Goal: Task Accomplishment & Management: Complete application form

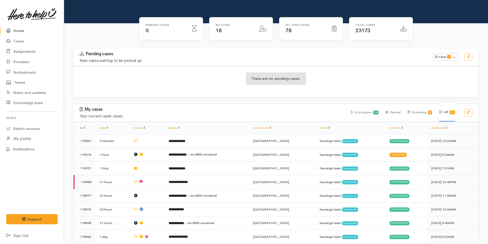
scroll to position [102, 0]
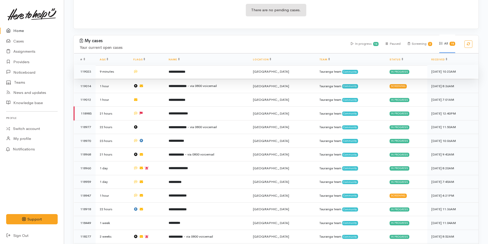
click at [200, 69] on td "**********" at bounding box center [206, 72] width 84 height 14
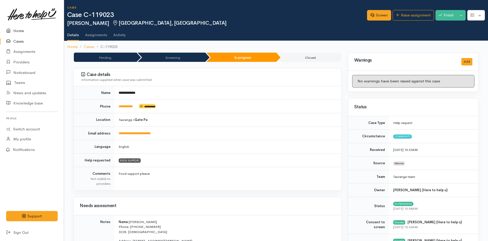
click at [17, 29] on link "Home" at bounding box center [32, 31] width 64 height 11
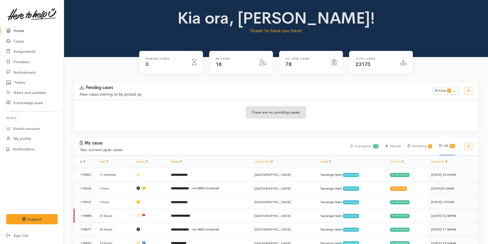
click at [23, 30] on link "Home" at bounding box center [32, 31] width 64 height 11
click at [15, 28] on link "Home" at bounding box center [32, 31] width 64 height 11
click at [22, 30] on link "Home" at bounding box center [32, 31] width 64 height 11
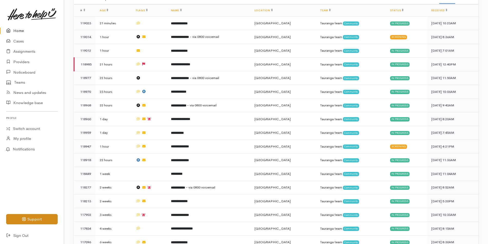
scroll to position [185, 0]
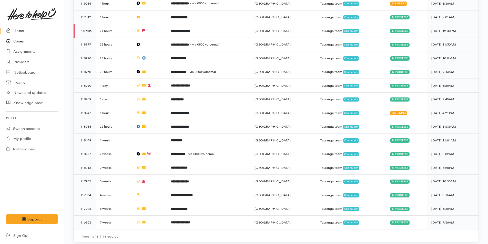
drag, startPoint x: 27, startPoint y: 30, endPoint x: 1, endPoint y: 37, distance: 27.6
click at [27, 30] on link "Home" at bounding box center [32, 31] width 64 height 11
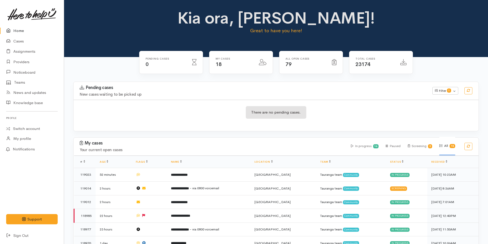
click at [17, 33] on link "Home" at bounding box center [32, 31] width 64 height 11
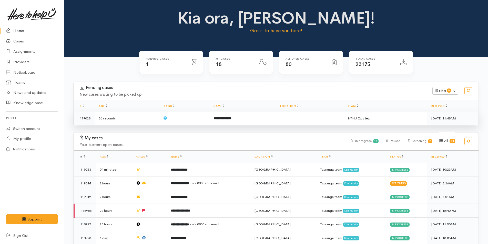
click at [249, 120] on td "**********" at bounding box center [242, 119] width 67 height 14
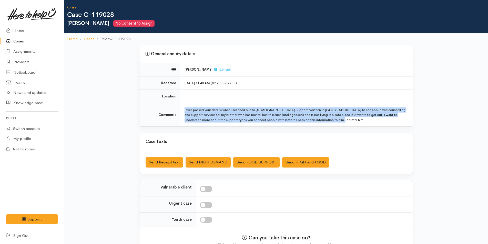
drag, startPoint x: 286, startPoint y: 119, endPoint x: 180, endPoint y: 111, distance: 106.6
click at [180, 111] on tr "Comments I was passed your details when I reached out to Presbyterian Support N…" at bounding box center [275, 114] width 273 height 23
copy tr "I was passed your details when I reached out to Presbyterian Support Northen in…"
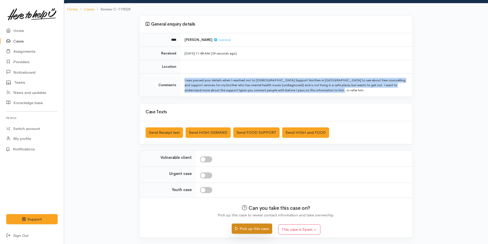
click at [253, 227] on button "Pick up this case" at bounding box center [252, 229] width 40 height 11
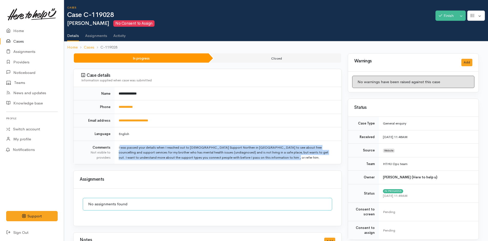
drag, startPoint x: 267, startPoint y: 158, endPoint x: 119, endPoint y: 146, distance: 149.0
click at [119, 146] on td "I was passed your details when I reached out to Presbyterian Support Northen in…" at bounding box center [227, 151] width 227 height 23
copy td "I was passed your details when I reached out to Presbyterian Support Northen in…"
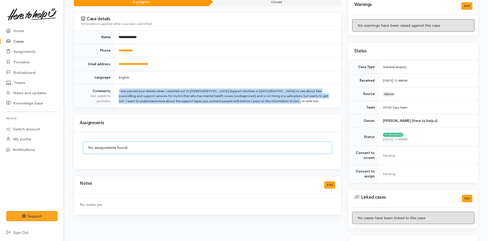
scroll to position [97, 0]
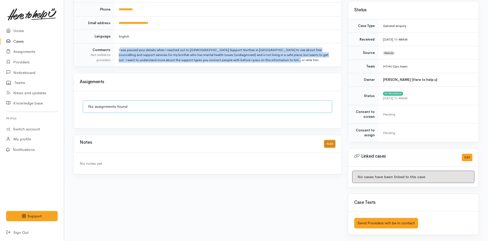
click at [329, 143] on button "Add" at bounding box center [329, 143] width 11 height 7
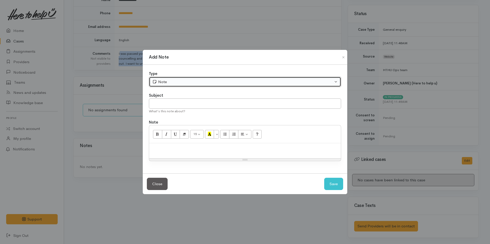
click at [156, 80] on icon "button" at bounding box center [154, 82] width 5 height 4
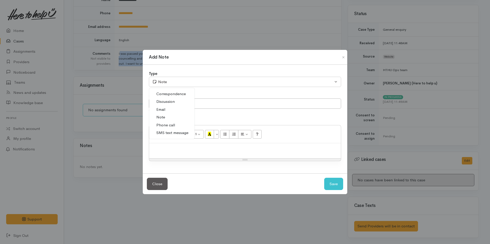
click at [166, 94] on span "Correspondence" at bounding box center [170, 94] width 29 height 6
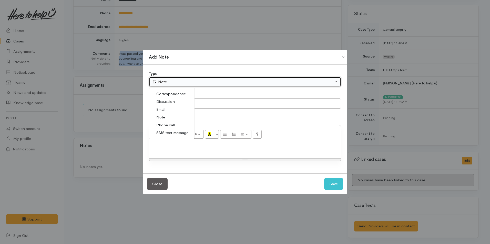
select select "6"
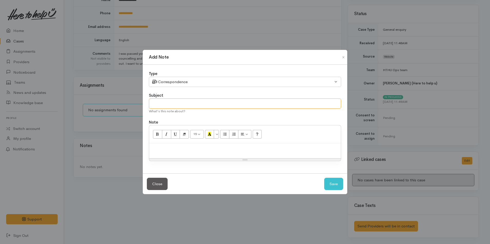
click at [186, 106] on input "text" at bounding box center [245, 104] width 192 height 11
type input "Help request"
click at [336, 186] on button "Save" at bounding box center [333, 184] width 19 height 13
select select "1"
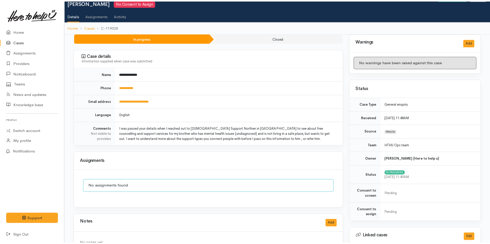
scroll to position [0, 0]
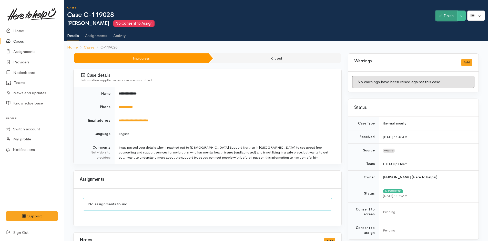
click at [443, 12] on button "Finish" at bounding box center [446, 16] width 22 height 11
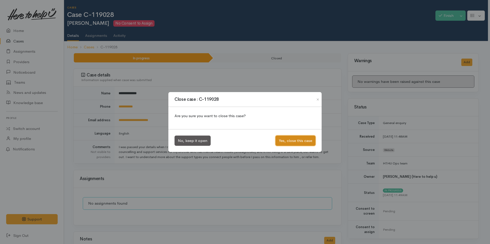
click at [304, 141] on button "Yes, close this case" at bounding box center [295, 141] width 40 height 11
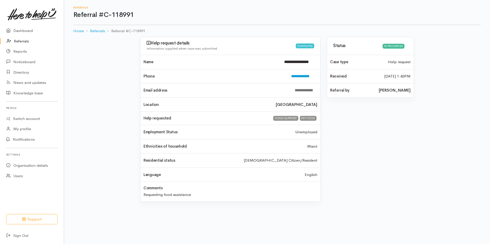
click at [22, 39] on link "Referrals" at bounding box center [32, 41] width 64 height 11
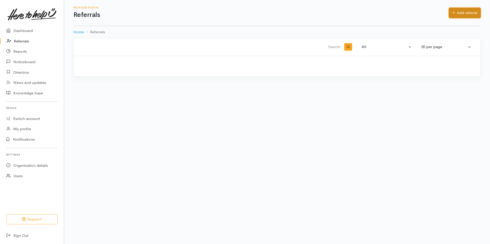
click at [456, 10] on link "Add referral" at bounding box center [464, 13] width 32 height 11
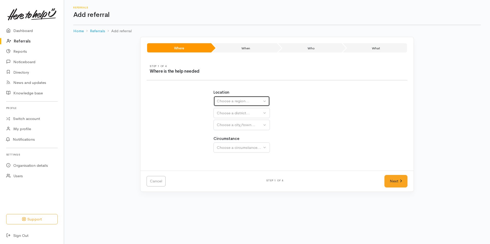
click at [223, 104] on button "Choose a region..." at bounding box center [241, 101] width 56 height 11
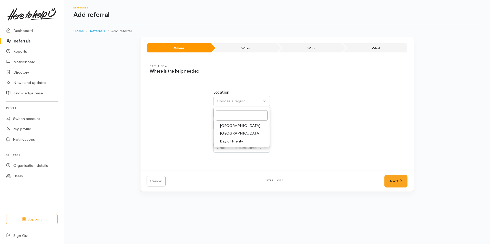
drag, startPoint x: 223, startPoint y: 142, endPoint x: 223, endPoint y: 114, distance: 27.4
click at [223, 140] on span "Bay of Plenty" at bounding box center [231, 142] width 23 height 6
select select "4"
select select
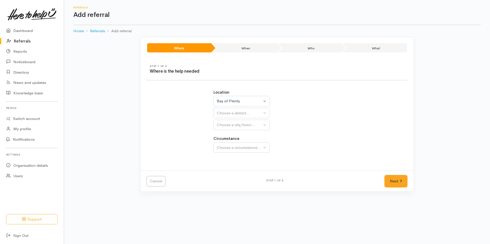
select select
click at [223, 110] on button "Choose a district..." at bounding box center [254, 113] width 83 height 11
click at [224, 136] on span "[GEOGRAPHIC_DATA]" at bounding box center [240, 138] width 40 height 6
select select "6"
click at [225, 122] on button "Choose a city/town..." at bounding box center [254, 125] width 83 height 11
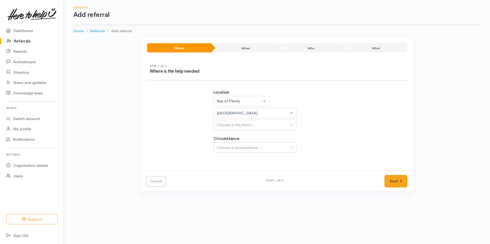
select select
click at [228, 126] on div "Choose a city/town..." at bounding box center [253, 125] width 72 height 6
click at [225, 148] on span "[GEOGRAPHIC_DATA]" at bounding box center [240, 150] width 40 height 6
select select "4"
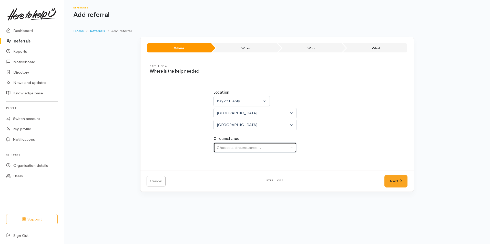
drag, startPoint x: 230, startPoint y: 144, endPoint x: 231, endPoint y: 148, distance: 4.1
click at [230, 144] on button "Choose a circumstance..." at bounding box center [254, 148] width 83 height 11
click at [226, 172] on span "Community" at bounding box center [229, 172] width 19 height 6
select select "2"
click at [402, 180] on link "Next" at bounding box center [395, 181] width 23 height 13
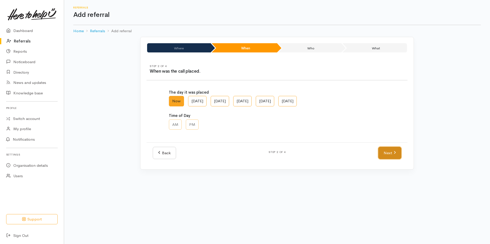
click at [392, 158] on link "Next" at bounding box center [389, 153] width 23 height 13
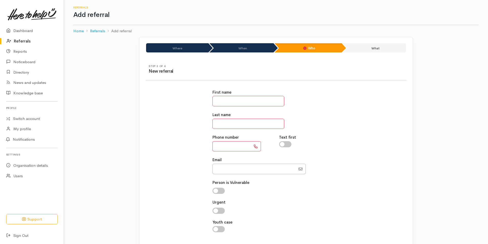
click at [235, 100] on input "text" at bounding box center [248, 101] width 72 height 11
type input "******"
type input "*"
type input "*******"
type input "**********"
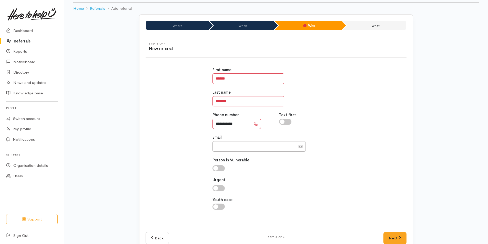
scroll to position [33, 0]
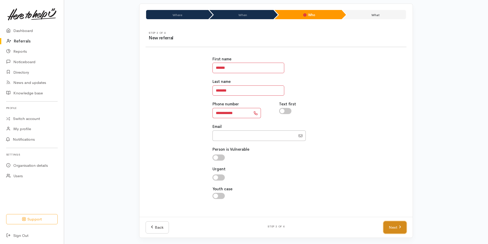
click at [388, 225] on link "Next" at bounding box center [394, 228] width 23 height 13
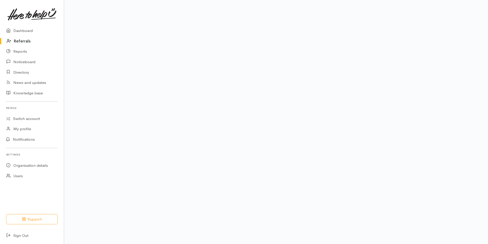
scroll to position [24, 0]
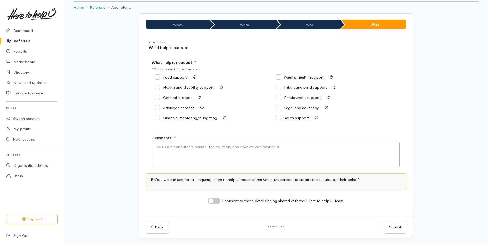
click at [167, 78] on input "Food support" at bounding box center [171, 77] width 32 height 4
click at [157, 74] on div "Food support" at bounding box center [215, 77] width 121 height 7
click at [160, 76] on input "Food support" at bounding box center [171, 77] width 32 height 4
checkbox input "false"
drag, startPoint x: 160, startPoint y: 98, endPoint x: 154, endPoint y: 87, distance: 12.3
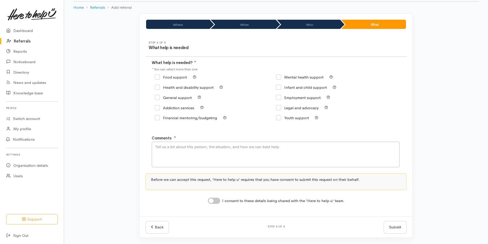
click at [160, 98] on input "General support" at bounding box center [173, 98] width 37 height 4
checkbox input "true"
click at [191, 146] on textarea "Comments" at bounding box center [276, 155] width 248 height 26
type textarea "c"
paste textarea "I was passed your details when I reached out to Presbyterian Support Northen in…"
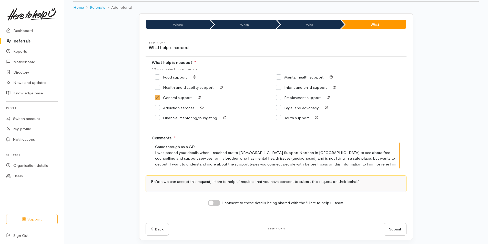
type textarea "Came through as a GE: I was passed your details when I reached out to Presbyter…"
click at [207, 203] on div "I consent to these details being shared with the 'Here to help u' team." at bounding box center [275, 202] width 261 height 8
click at [214, 206] on div "I consent to these details being shared with the 'Here to help u' team." at bounding box center [276, 203] width 137 height 7
click at [215, 204] on input "I consent to these details being shared with the 'Here to help u' team." at bounding box center [214, 203] width 12 height 6
checkbox input "true"
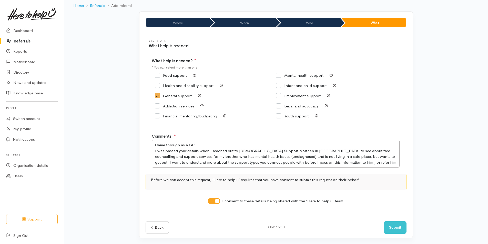
scroll to position [26, 0]
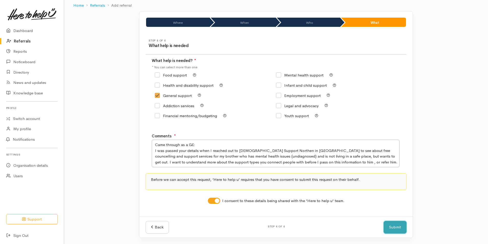
click at [394, 229] on button "Submit" at bounding box center [394, 227] width 23 height 13
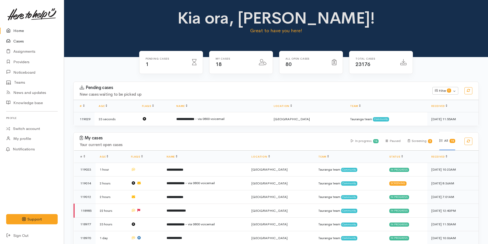
click at [17, 39] on link "Cases" at bounding box center [32, 41] width 64 height 11
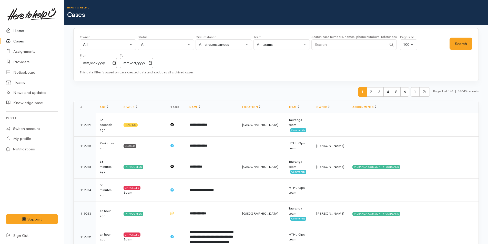
click at [21, 31] on link "Home" at bounding box center [32, 31] width 64 height 11
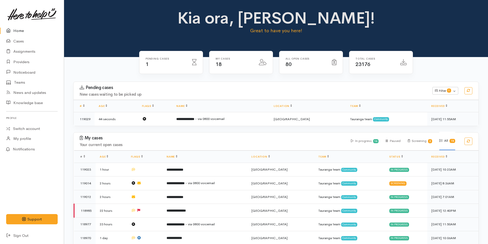
click at [14, 30] on link "Home" at bounding box center [32, 31] width 64 height 11
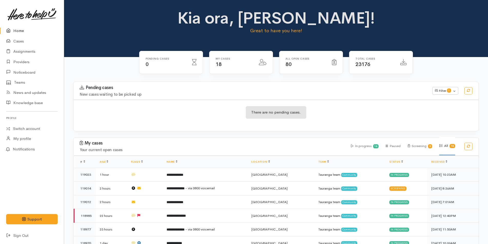
click at [20, 26] on link "Home" at bounding box center [32, 31] width 64 height 11
drag, startPoint x: 22, startPoint y: 27, endPoint x: 11, endPoint y: 37, distance: 15.4
click at [22, 27] on link "Home" at bounding box center [32, 31] width 64 height 11
click at [25, 28] on link "Home" at bounding box center [32, 31] width 64 height 11
click at [23, 33] on link "Home" at bounding box center [32, 31] width 64 height 11
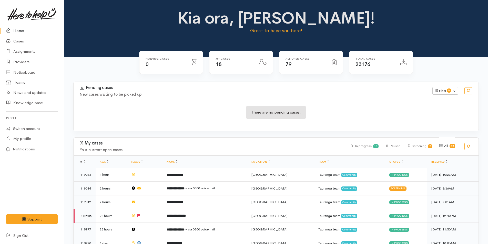
click at [25, 32] on link "Home" at bounding box center [32, 31] width 64 height 11
click at [16, 28] on link "Home" at bounding box center [32, 31] width 64 height 11
click at [20, 29] on link "Home" at bounding box center [32, 31] width 64 height 11
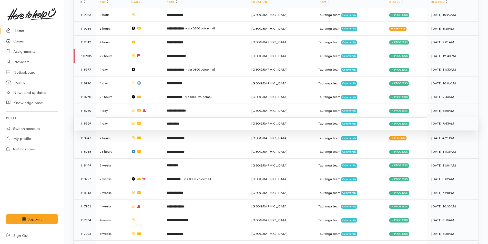
scroll to position [185, 0]
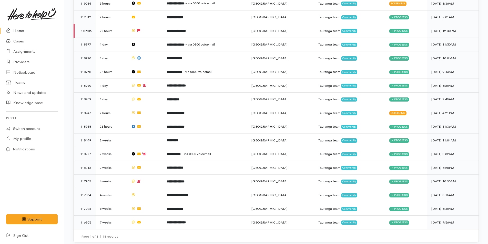
click at [22, 30] on link "Home" at bounding box center [32, 31] width 64 height 11
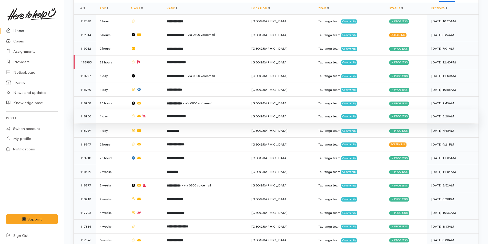
scroll to position [185, 0]
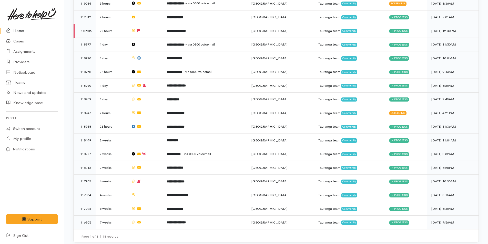
click at [24, 29] on link "Home" at bounding box center [32, 31] width 64 height 11
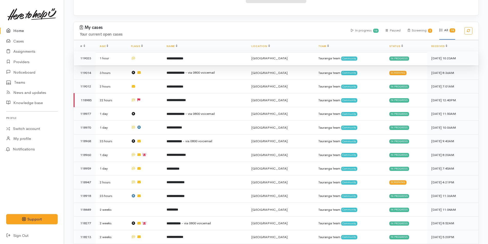
scroll to position [128, 0]
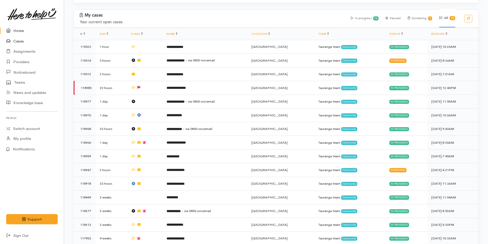
drag, startPoint x: 26, startPoint y: 32, endPoint x: 5, endPoint y: 45, distance: 24.4
click at [26, 32] on link "Home" at bounding box center [32, 31] width 64 height 11
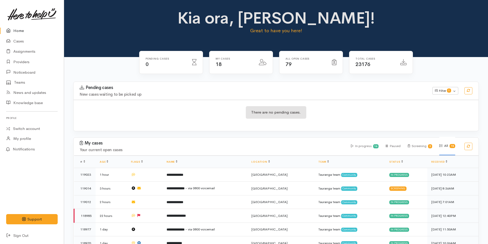
click at [23, 32] on link "Home" at bounding box center [32, 31] width 64 height 11
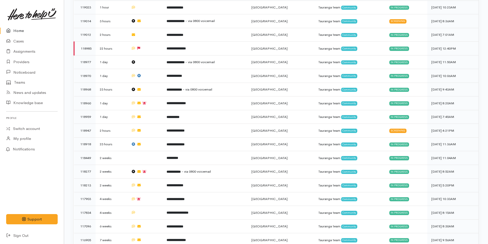
scroll to position [185, 0]
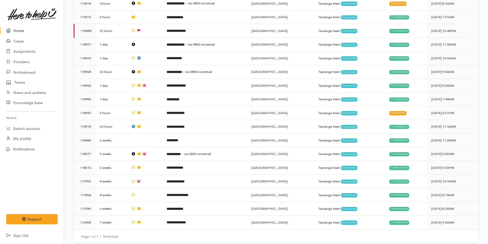
click at [23, 31] on link "Home" at bounding box center [32, 31] width 64 height 11
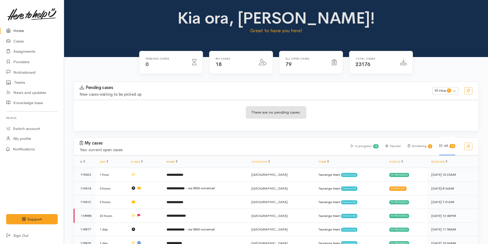
click at [25, 29] on link "Home" at bounding box center [32, 31] width 64 height 11
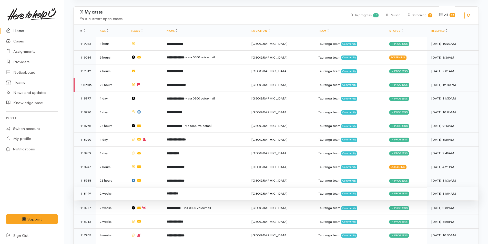
scroll to position [154, 0]
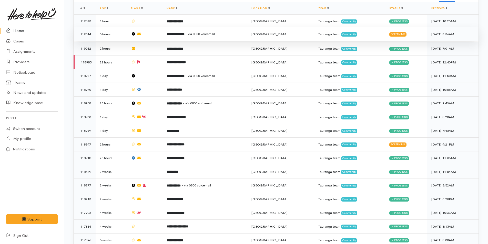
click at [221, 28] on td "**********" at bounding box center [204, 34] width 85 height 14
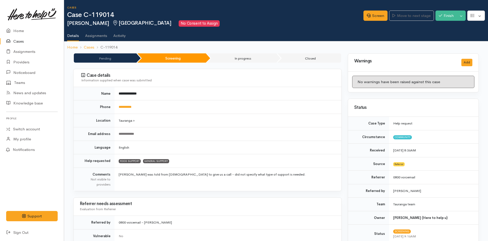
drag, startPoint x: 128, startPoint y: 105, endPoint x: 189, endPoint y: 85, distance: 63.7
click at [128, 105] on link "**********" at bounding box center [125, 106] width 13 height 3
click at [363, 14] on link "Screen" at bounding box center [375, 16] width 24 height 11
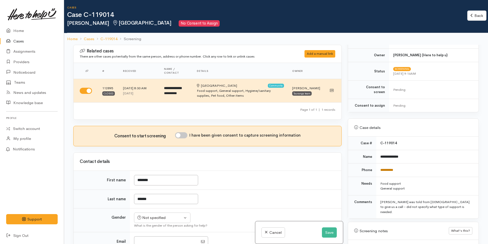
scroll to position [307, 0]
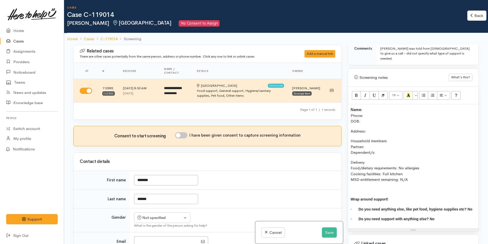
click at [370, 107] on p "Name: Phone: DOB:" at bounding box center [412, 115] width 125 height 17
click at [371, 107] on p "Name: Anthony Wilson Phone: DOB:" at bounding box center [412, 115] width 125 height 17
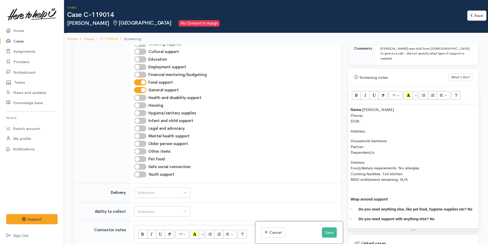
scroll to position [205, 0]
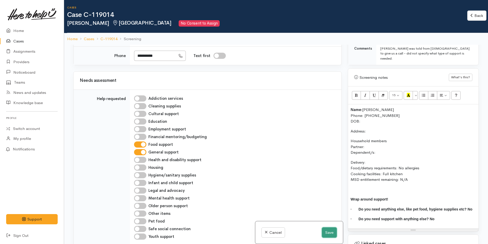
click at [331, 233] on button "Save" at bounding box center [329, 233] width 15 height 11
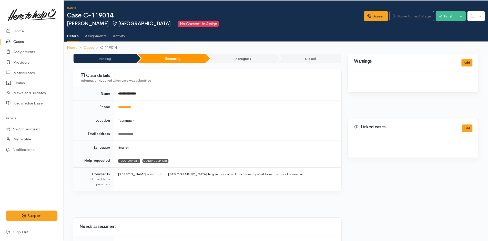
scroll to position [275, 0]
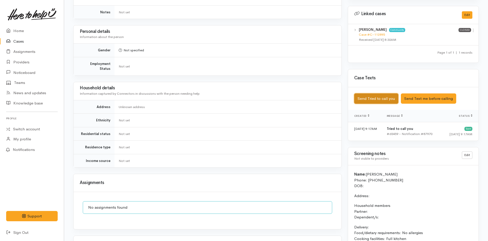
click at [372, 96] on button "Send Tried to call you" at bounding box center [376, 98] width 44 height 11
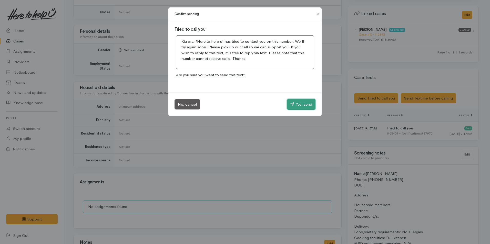
click at [297, 103] on button "Yes, send" at bounding box center [301, 104] width 28 height 11
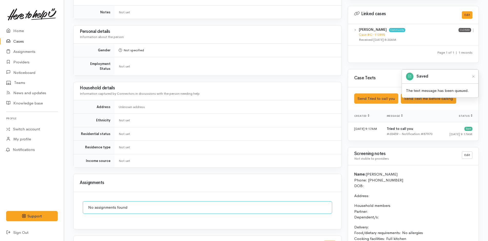
click at [331, 240] on button "Add" at bounding box center [329, 244] width 11 height 7
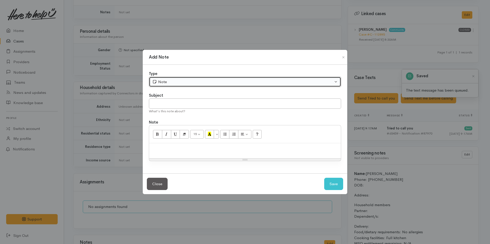
click at [178, 82] on div "Note" at bounding box center [242, 82] width 181 height 6
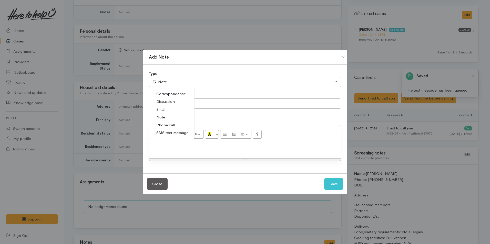
click at [168, 123] on span "Phone call" at bounding box center [165, 125] width 19 height 6
select select "3"
click at [179, 103] on input "text" at bounding box center [245, 104] width 192 height 11
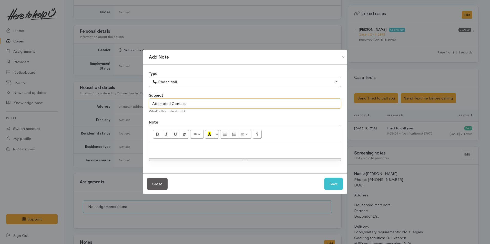
type input "Attempted Contact"
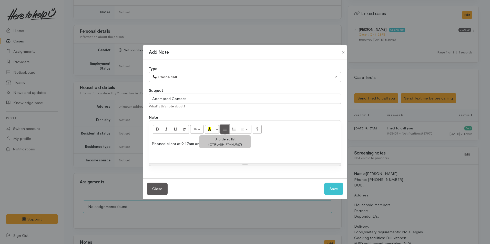
click at [221, 128] on button "Unordered list (CTRL+SHIFT+NUM7)" at bounding box center [224, 129] width 9 height 9
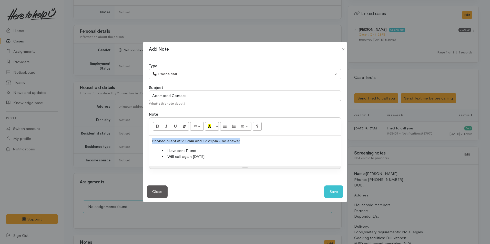
drag, startPoint x: 157, startPoint y: 136, endPoint x: 144, endPoint y: 131, distance: 14.1
click at [128, 135] on div "Add Note Type Correspondence Discussion Email Note Phone call SMS text message …" at bounding box center [245, 122] width 490 height 244
click at [156, 126] on icon "Bold (CTRL+B)" at bounding box center [157, 126] width 3 height 4
click at [329, 192] on button "Save" at bounding box center [333, 192] width 19 height 13
select select "1"
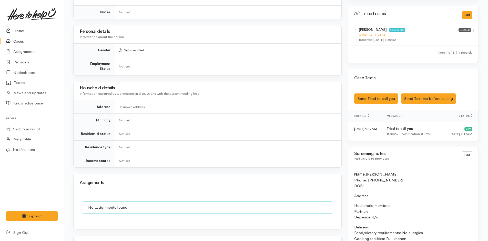
click at [23, 27] on link "Home" at bounding box center [32, 31] width 64 height 11
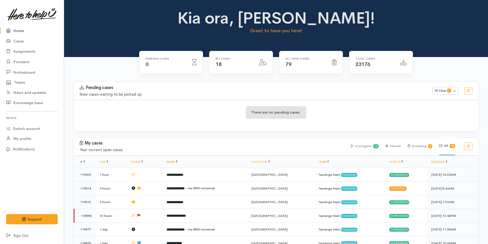
click at [10, 27] on link "Home" at bounding box center [32, 31] width 64 height 11
click at [16, 33] on link "Home" at bounding box center [32, 31] width 64 height 11
click at [14, 23] on link at bounding box center [31, 14] width 51 height 23
click at [24, 60] on link "Providers" at bounding box center [32, 62] width 64 height 11
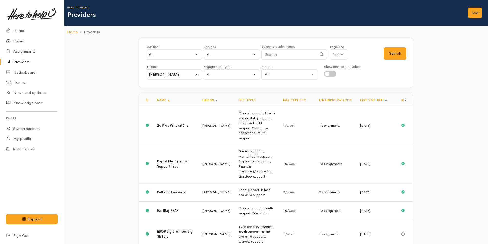
click at [368, 98] on th "Last visit date" at bounding box center [376, 100] width 41 height 13
click at [368, 101] on link "Last visit date" at bounding box center [373, 100] width 27 height 3
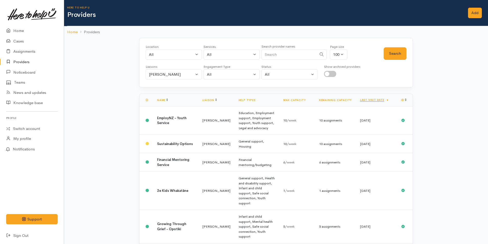
click at [368, 101] on link "Last visit date" at bounding box center [374, 99] width 29 height 3
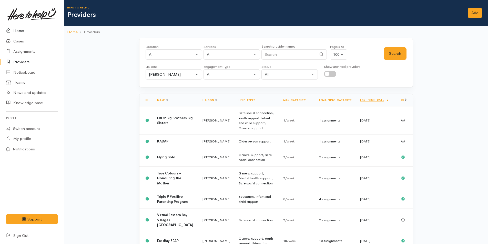
click at [18, 30] on link "Home" at bounding box center [32, 31] width 64 height 11
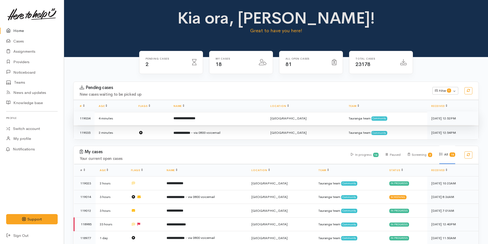
click at [215, 120] on td "**********" at bounding box center [217, 119] width 97 height 14
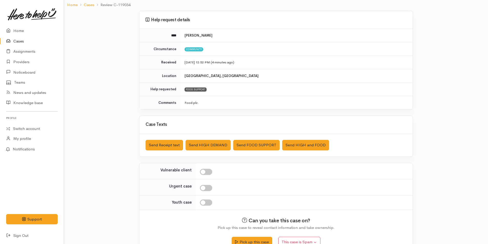
scroll to position [47, 0]
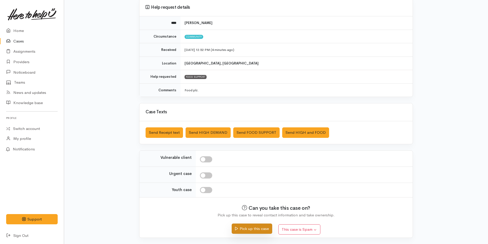
click at [247, 227] on button "Pick up this case" at bounding box center [252, 229] width 40 height 11
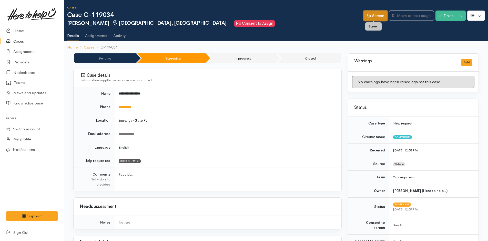
click at [368, 14] on link "Screen" at bounding box center [375, 16] width 24 height 11
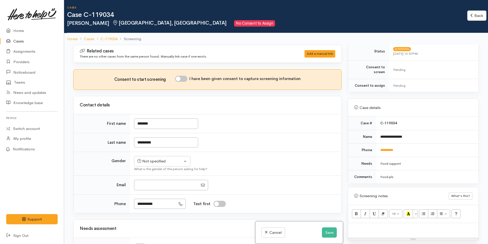
scroll to position [205, 0]
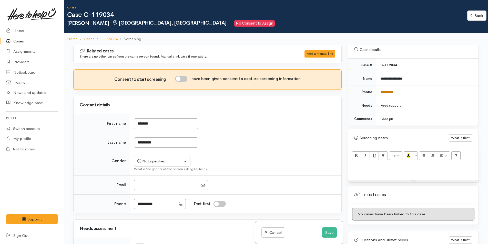
click at [387, 90] on link "**********" at bounding box center [386, 91] width 13 height 3
click at [354, 168] on p at bounding box center [412, 171] width 125 height 6
paste div
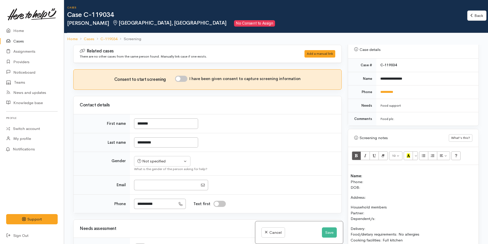
scroll to position [39, 0]
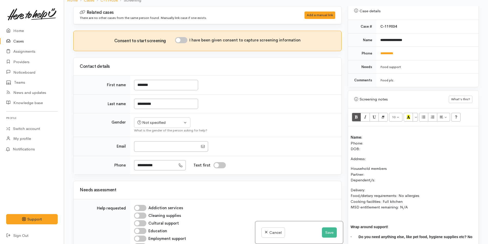
click at [368, 134] on p "Name: Phone: DOB:" at bounding box center [412, 140] width 125 height 23
click at [366, 138] on p "Name: Heather Gundersen Phone: DOB:" at bounding box center [412, 140] width 125 height 23
click at [161, 125] on div "Not specified" at bounding box center [159, 123] width 45 height 6
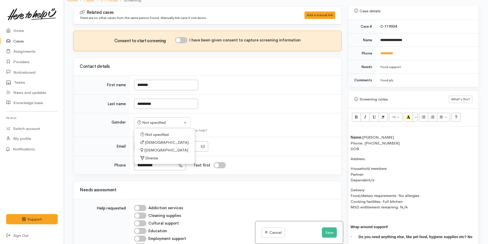
click at [153, 144] on span "Male" at bounding box center [167, 143] width 44 height 6
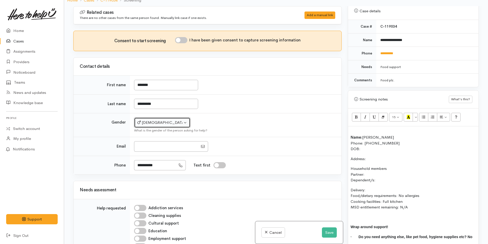
click at [155, 122] on div "Male" at bounding box center [159, 123] width 45 height 6
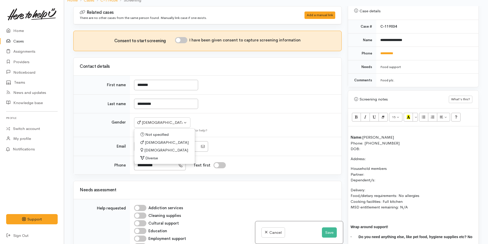
click at [146, 151] on span "Female" at bounding box center [166, 151] width 44 height 6
select select "Female"
click at [332, 233] on button "Save" at bounding box center [329, 233] width 15 height 11
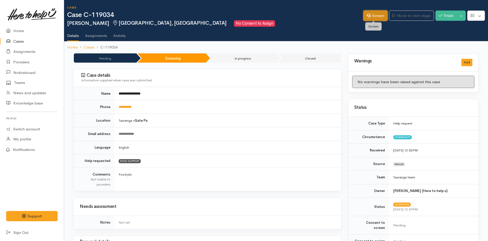
click at [370, 14] on link "Screen" at bounding box center [375, 16] width 24 height 11
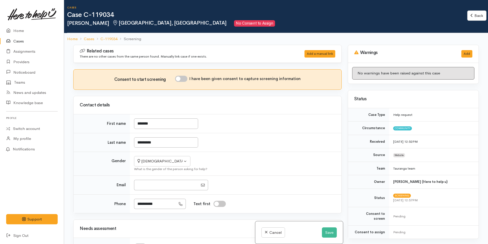
click at [182, 79] on input "I have been given consent to capture screening information" at bounding box center [181, 79] width 12 height 6
checkbox input "true"
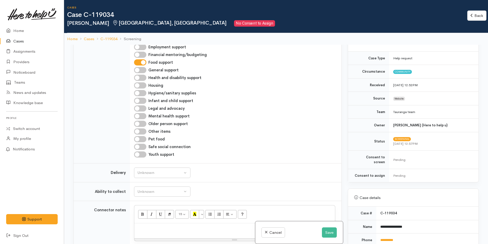
scroll to position [128, 0]
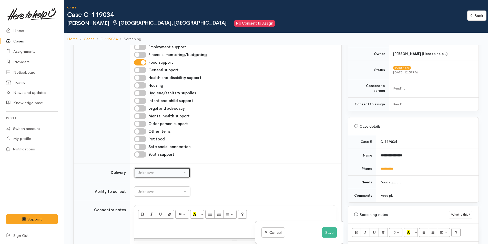
click at [136, 170] on button "Unknown" at bounding box center [162, 173] width 56 height 11
click at [141, 222] on span "No" at bounding box center [142, 221] width 5 height 6
select select "1"
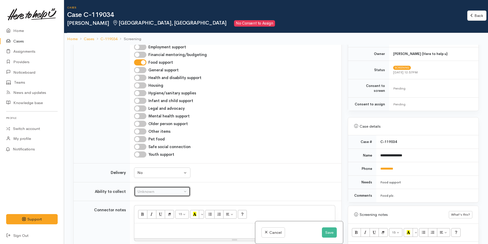
click at [145, 193] on div "Unknown" at bounding box center [159, 192] width 45 height 6
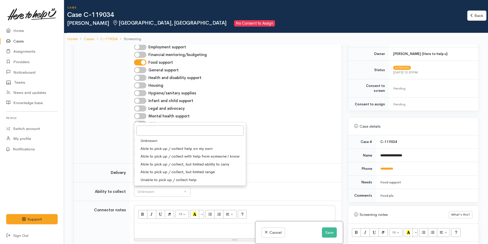
click at [164, 147] on span "Able to pick up / collect help on my own" at bounding box center [176, 149] width 72 height 6
select select "2"
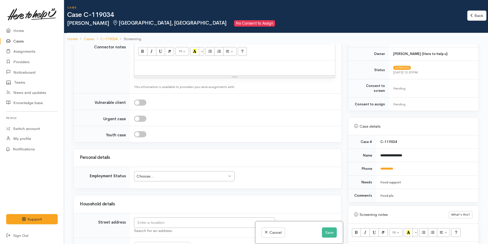
scroll to position [461, 0]
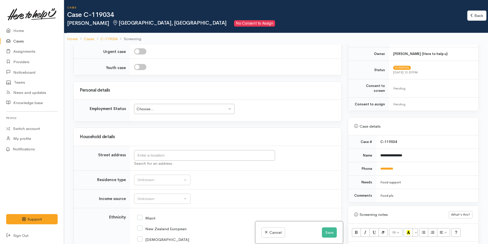
click at [151, 108] on div "Choose..." at bounding box center [182, 109] width 90 height 6
click at [149, 182] on div "Unknown" at bounding box center [159, 180] width 45 height 6
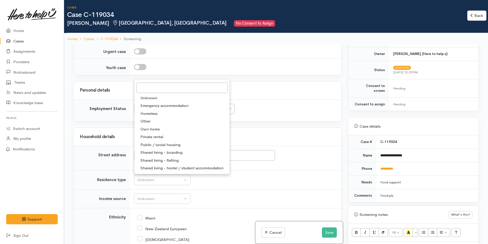
drag, startPoint x: 153, startPoint y: 135, endPoint x: 340, endPoint y: 135, distance: 187.0
click at [155, 135] on span "Private rental" at bounding box center [151, 137] width 23 height 6
select select "2"
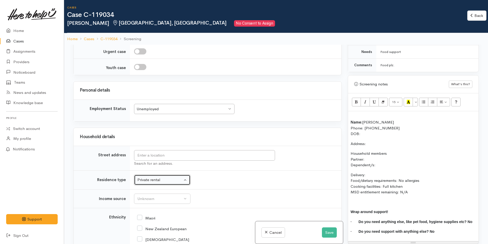
scroll to position [256, 0]
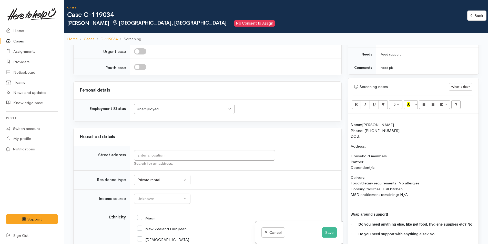
click at [363, 131] on p "Name: Heather Gundersen Phone: 0204777948 DOB:" at bounding box center [412, 128] width 125 height 23
drag, startPoint x: 151, startPoint y: 152, endPoint x: 150, endPoint y: 150, distance: 2.7
click at [151, 151] on input "text" at bounding box center [204, 155] width 141 height 11
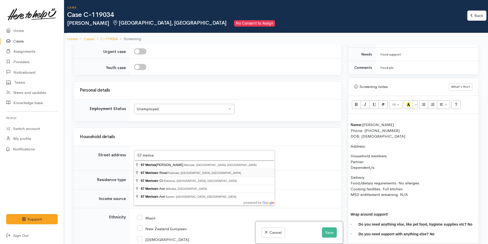
type input "57 Merivale Road, Parkvale, Tauranga, New Zealand"
drag, startPoint x: 171, startPoint y: 173, endPoint x: 191, endPoint y: 166, distance: 21.2
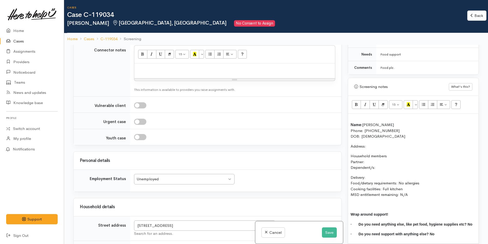
scroll to position [527, 0]
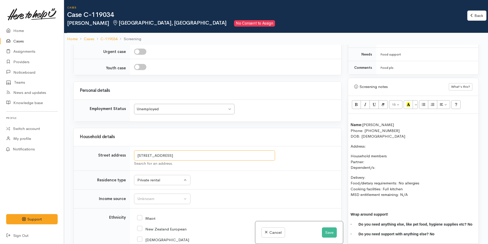
drag, startPoint x: 90, startPoint y: 148, endPoint x: 80, endPoint y: 148, distance: 10.0
click at [80, 148] on tr "Street address 57 Merivale Road, Parkvale, Tauranga, New Zealand Search for an …" at bounding box center [208, 158] width 268 height 25
click at [373, 138] on div "Name: Heather Gundersen Phone: 0204777948 DOB: 21/07/1978 Address: Household me…" at bounding box center [413, 179] width 130 height 130
click at [371, 157] on p "Household members Partner: Dependent/s:" at bounding box center [412, 161] width 125 height 17
click at [384, 165] on p "Household members Partner: N/A Dependent/s:" at bounding box center [412, 161] width 125 height 17
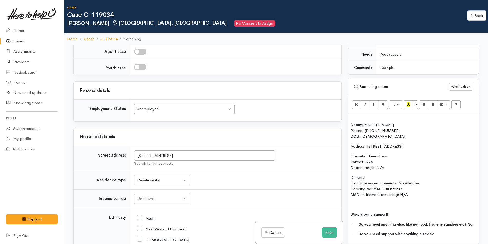
click at [374, 175] on p "Delivery: Food/dietary requirements: No allergies Cooking facilities: Full kitc…" at bounding box center [412, 186] width 125 height 23
drag, startPoint x: 401, startPoint y: 186, endPoint x: 343, endPoint y: 117, distance: 90.0
click at [343, 117] on div "Related cases There are other cases potentially from the same person, address o…" at bounding box center [275, 167] width 411 height 244
copy div "Name: Heather Gundersen Phone: 0204777948 DOB: 21/07/1978 Address: 57 Merivale …"
click at [147, 201] on div "Unknown" at bounding box center [159, 199] width 45 height 6
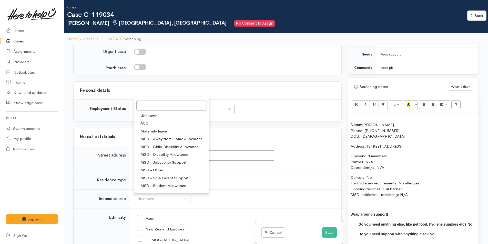
click at [382, 165] on p "Household members Partner: N/A Dependent/s: N/A" at bounding box center [412, 161] width 125 height 17
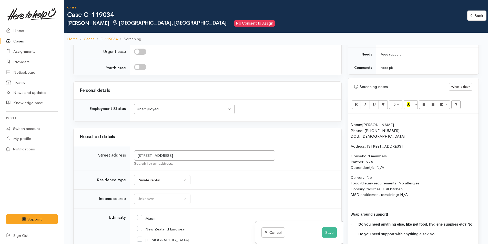
drag, startPoint x: 388, startPoint y: 162, endPoint x: 375, endPoint y: 163, distance: 13.1
click at [375, 163] on p "Household members Partner: N/A Dependent/s: N/A" at bounding box center [412, 161] width 125 height 17
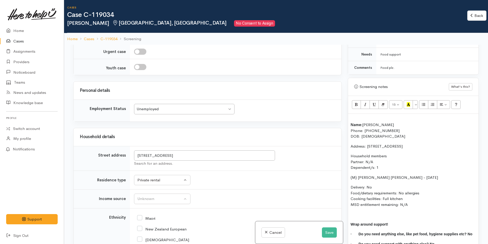
click at [373, 157] on p "Household members Partner: N/A Dependent/s: 1" at bounding box center [412, 161] width 125 height 17
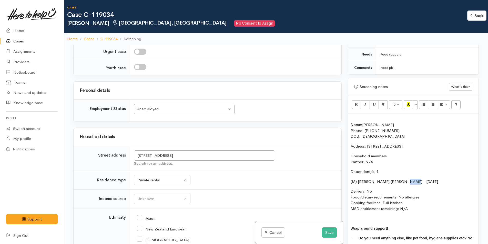
drag, startPoint x: 414, startPoint y: 177, endPoint x: 401, endPoint y: 177, distance: 13.8
click at [401, 179] on p "(M) Ryder Rodgers - 18/10/2022" at bounding box center [412, 182] width 125 height 6
click at [403, 179] on p "(M) Ryder Rodgers - 18/10/2022" at bounding box center [412, 182] width 125 height 6
click at [409, 179] on p "(M) Ryder Rodgers - 18/10/2022" at bounding box center [412, 182] width 125 height 6
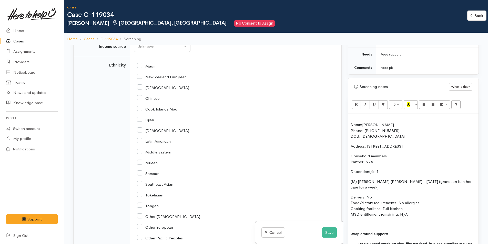
scroll to position [604, 0]
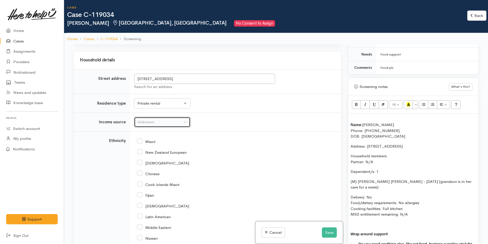
click at [147, 118] on button "Unknown" at bounding box center [162, 122] width 56 height 11
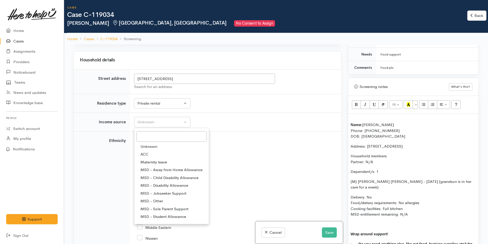
drag, startPoint x: 151, startPoint y: 193, endPoint x: 149, endPoint y: 161, distance: 31.9
click at [151, 192] on span "MSD - Jobseeker Support" at bounding box center [163, 194] width 46 height 6
select select "4"
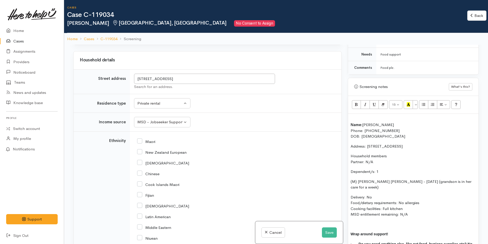
click at [139, 151] on input "New Zealand European" at bounding box center [161, 152] width 49 height 5
checkbox input "true"
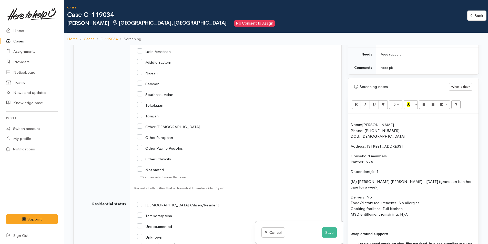
scroll to position [809, 0]
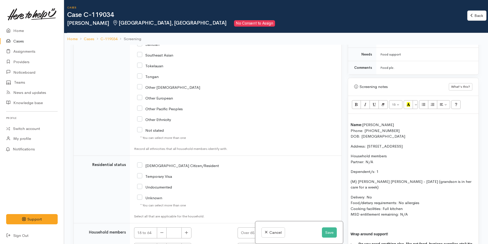
click at [140, 164] on input "NZ Citizen/Resident" at bounding box center [178, 165] width 82 height 5
checkbox input "true"
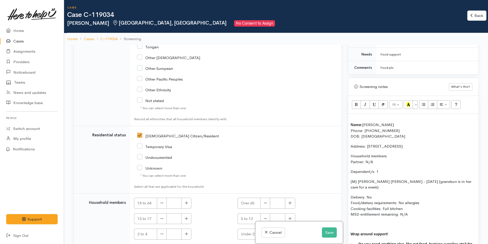
scroll to position [857, 0]
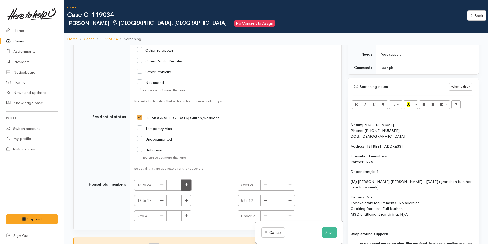
click at [185, 183] on button "button" at bounding box center [186, 185] width 10 height 11
type input "1"
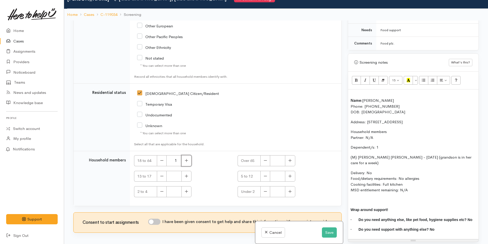
scroll to position [45, 0]
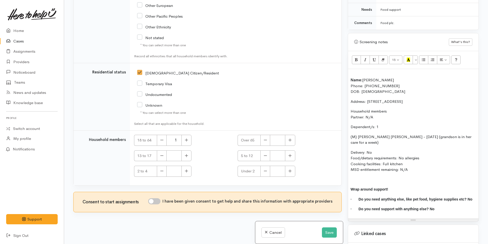
click at [160, 202] on input "I have been given consent to get help and share this information with appropria…" at bounding box center [154, 201] width 12 height 6
checkbox input "true"
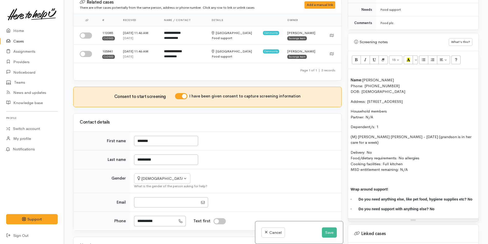
scroll to position [0, 0]
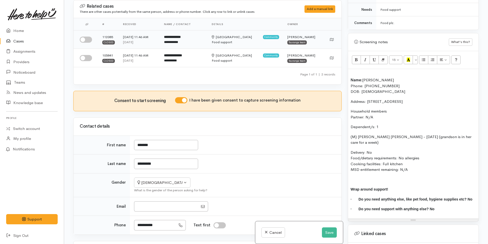
click at [88, 39] on input "checkbox" at bounding box center [86, 40] width 12 height 6
checkbox input "true"
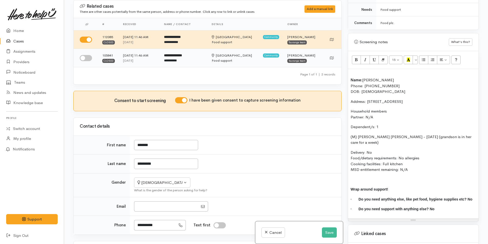
click at [83, 58] on input "checkbox" at bounding box center [86, 58] width 12 height 6
checkbox input "true"
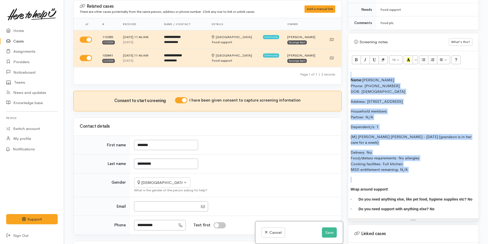
drag, startPoint x: 409, startPoint y: 159, endPoint x: 348, endPoint y: 72, distance: 106.2
click at [348, 72] on div "Name: Heather Gundersen Phone: 0204777948 DOB: 21/07/1978 Address: 57 Merivale …" at bounding box center [413, 144] width 130 height 150
copy div "Name: Heather Gundersen Phone: 0204777948 DOB: 21/07/1978 Address: 57 Merivale …"
click at [324, 230] on button "Save" at bounding box center [329, 233] width 15 height 11
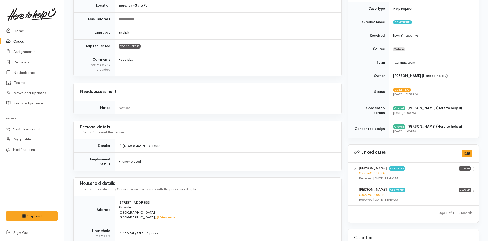
scroll to position [154, 0]
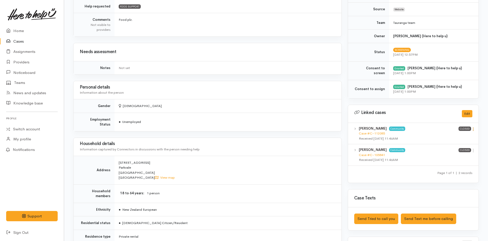
click at [473, 130] on icon at bounding box center [473, 129] width 4 height 4
click at [464, 137] on link "View case" at bounding box center [454, 139] width 40 height 8
click at [22, 32] on link "Home" at bounding box center [32, 31] width 64 height 11
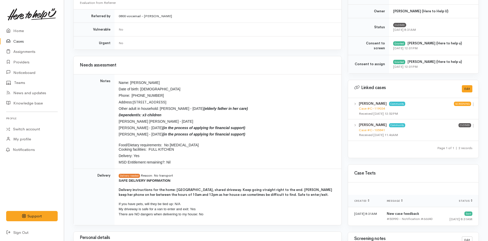
scroll to position [205, 0]
click at [17, 33] on link "Home" at bounding box center [32, 31] width 64 height 11
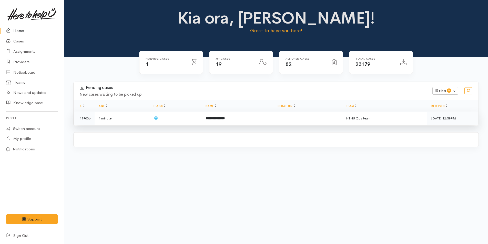
click at [228, 120] on td "**********" at bounding box center [236, 119] width 71 height 14
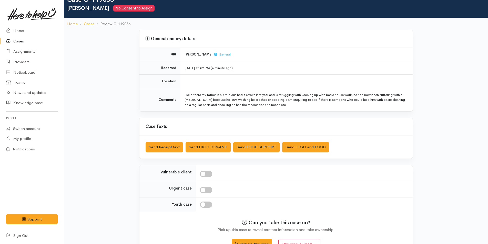
scroll to position [30, 0]
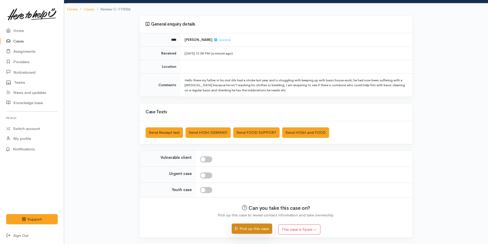
click at [237, 226] on button "Pick up this case" at bounding box center [252, 229] width 40 height 11
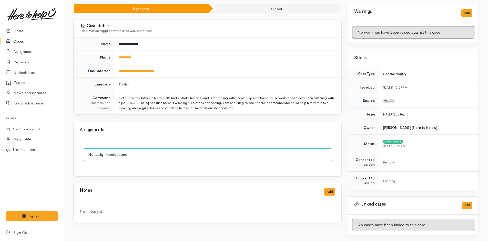
scroll to position [97, 0]
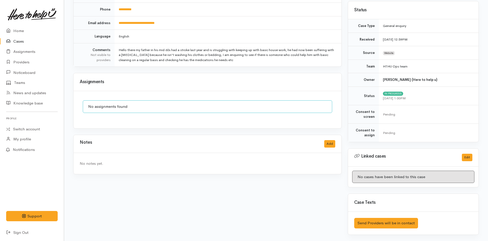
drag, startPoint x: 240, startPoint y: 60, endPoint x: 116, endPoint y: 48, distance: 125.0
click at [116, 48] on td "Hello there my father in his mid 60s had a stroke last year and is struggling w…" at bounding box center [227, 54] width 227 height 23
copy td "Hello there my father in his mid 60s had a stroke last year and is struggling w…"
click at [327, 144] on button "Add" at bounding box center [329, 143] width 11 height 7
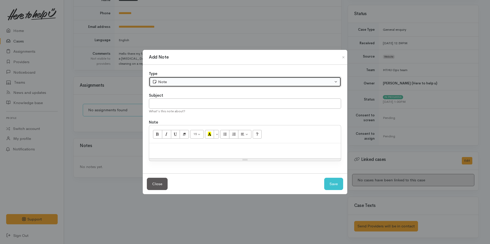
click at [179, 81] on div "Note" at bounding box center [242, 82] width 181 height 6
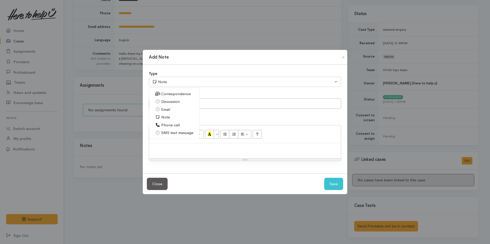
click at [168, 95] on span "Correspondence" at bounding box center [175, 94] width 29 height 6
select select "6"
click at [177, 102] on input "text" at bounding box center [245, 104] width 192 height 11
type input "Help request"
click at [315, 190] on div "Add Note Type Correspondence Discussion Email Note Phone call SMS text message …" at bounding box center [244, 122] width 205 height 145
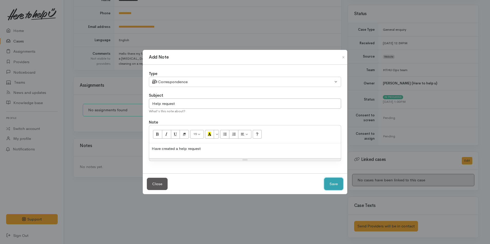
click at [333, 185] on button "Save" at bounding box center [333, 184] width 19 height 13
select select "1"
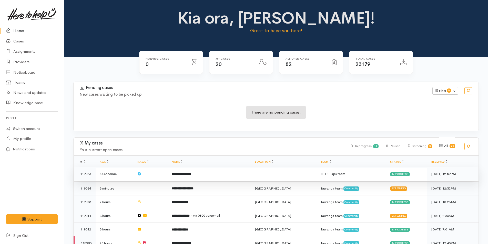
click at [176, 173] on b "**********" at bounding box center [181, 174] width 19 height 3
